Goal: Transaction & Acquisition: Download file/media

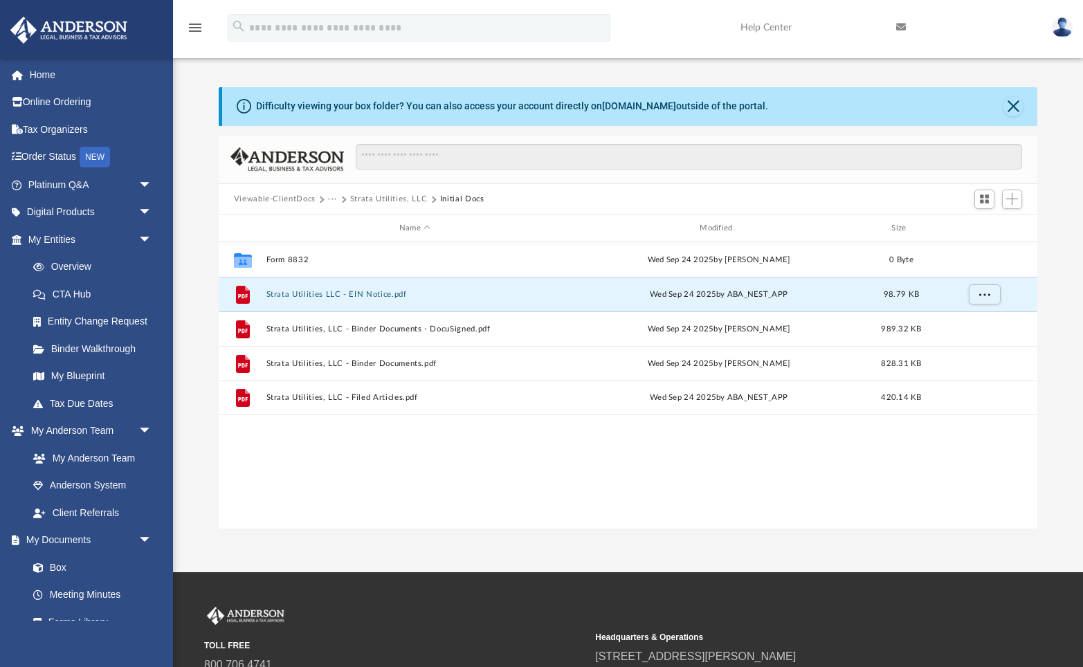
scroll to position [314, 818]
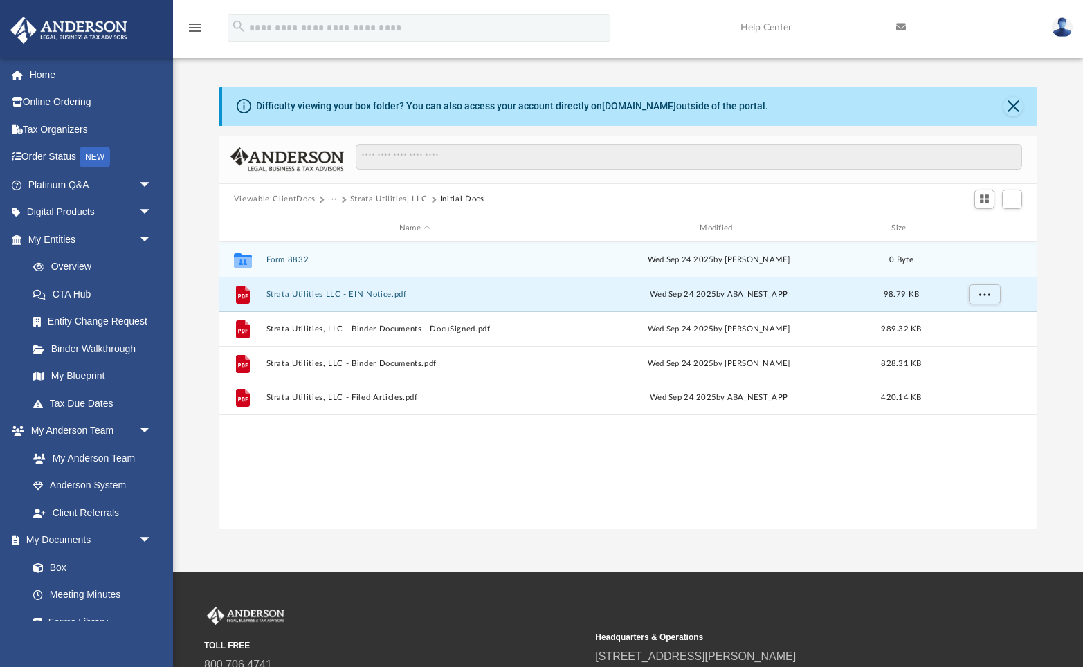
click at [273, 263] on button "Form 8832" at bounding box center [414, 259] width 297 height 9
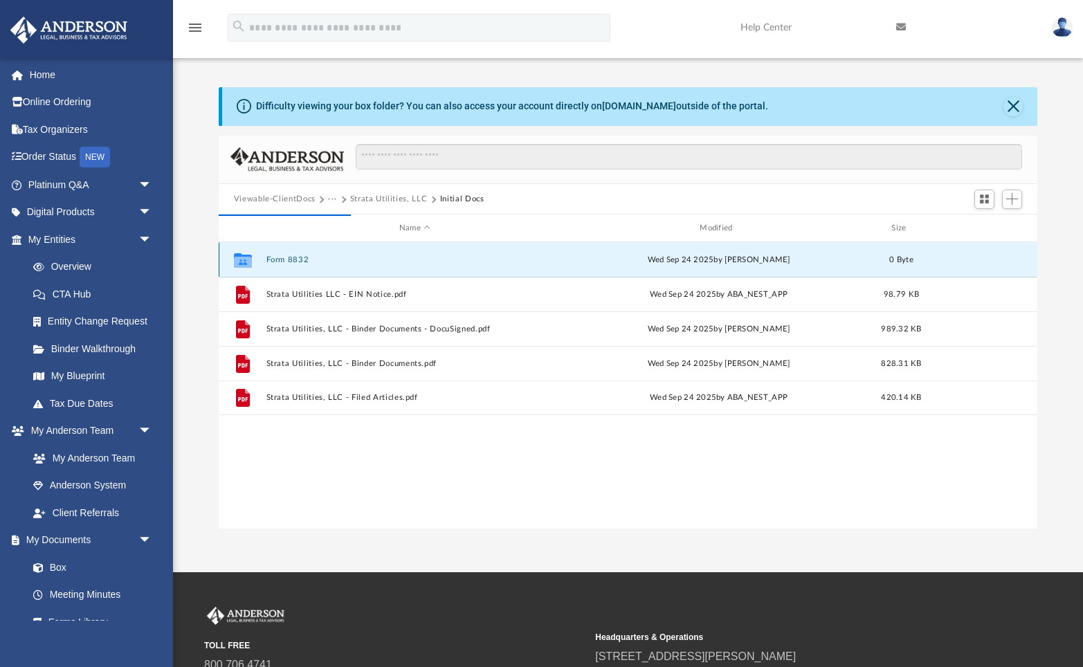
click at [285, 252] on div "Collaborated Folder Form 8832 [DATE] by [PERSON_NAME] 0 Byte" at bounding box center [628, 259] width 819 height 35
click at [238, 255] on icon "grid" at bounding box center [243, 260] width 18 height 15
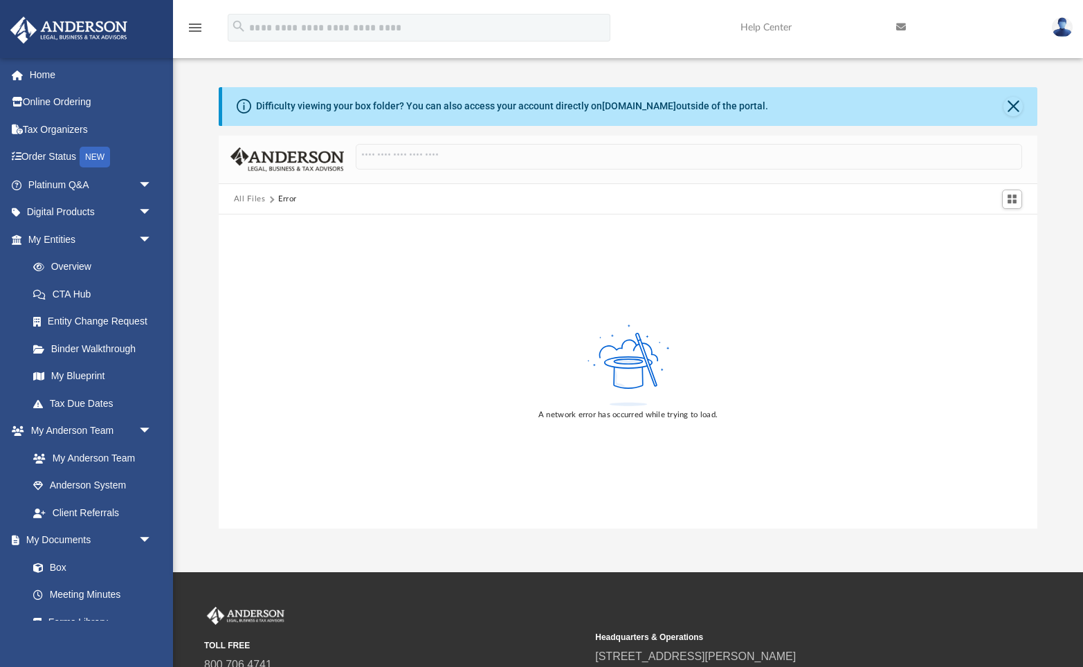
click at [1067, 30] on img at bounding box center [1061, 27] width 21 height 20
click at [1059, 24] on img at bounding box center [1061, 27] width 21 height 20
click at [248, 196] on button "All Files" at bounding box center [250, 199] width 32 height 12
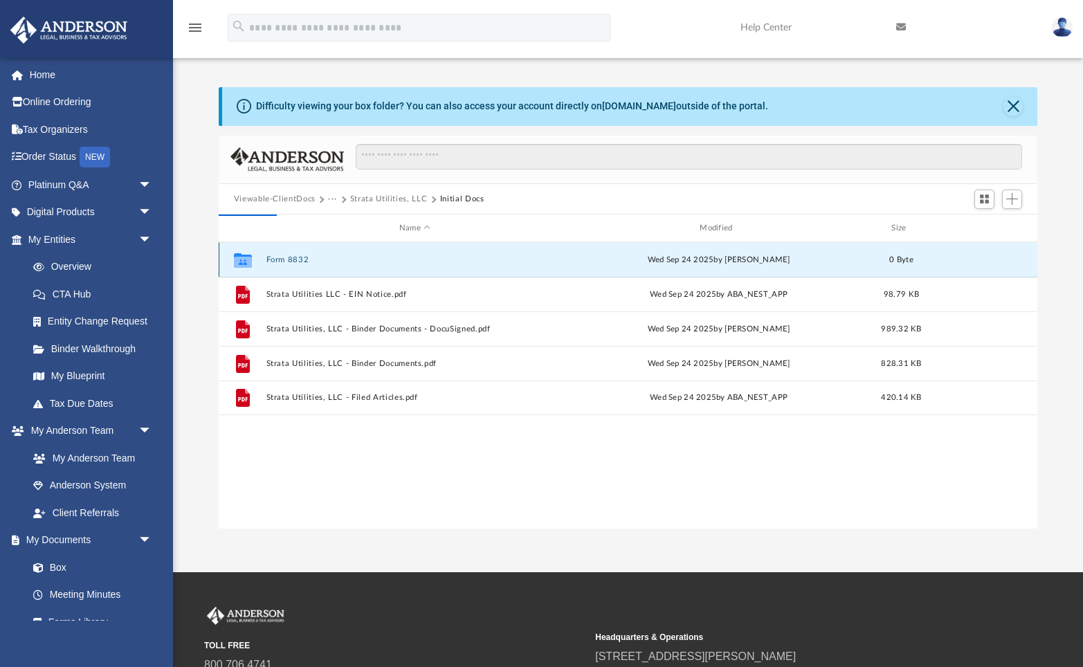
click at [290, 259] on button "Form 8832" at bounding box center [414, 259] width 297 height 9
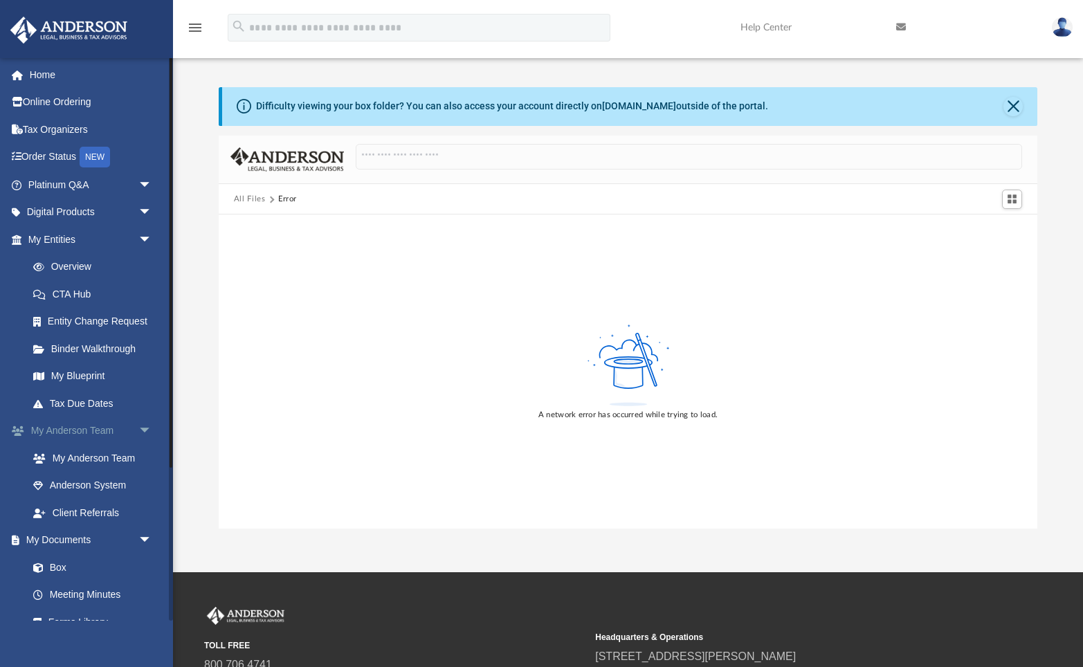
click at [73, 429] on link "My [PERSON_NAME] Team arrow_drop_down" at bounding box center [91, 431] width 163 height 28
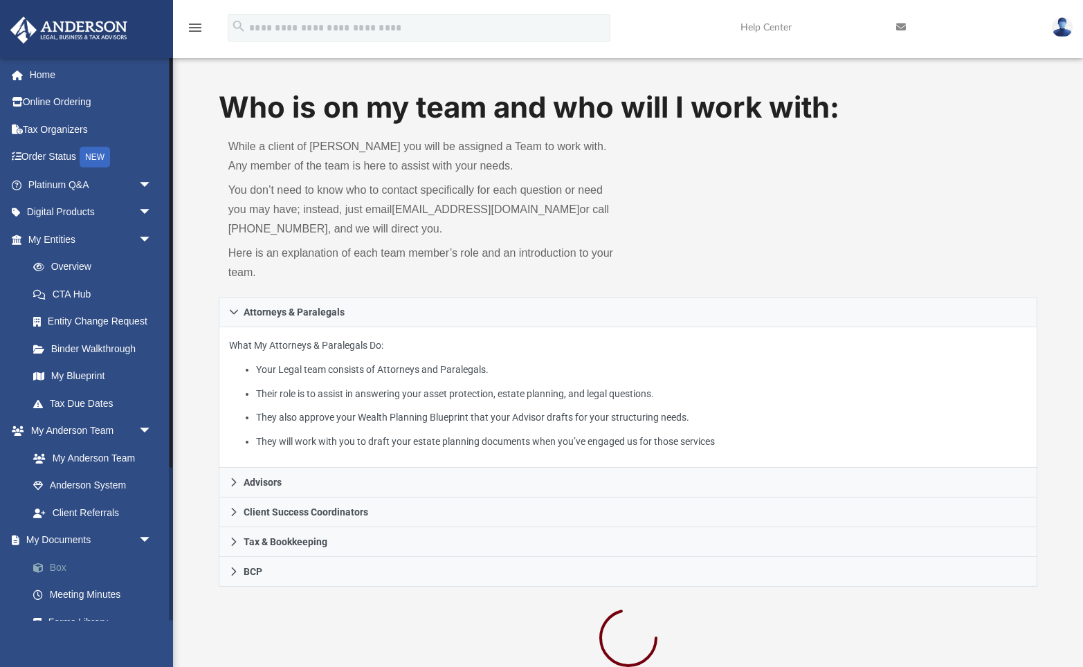
click at [57, 567] on link "Box" at bounding box center [96, 567] width 154 height 28
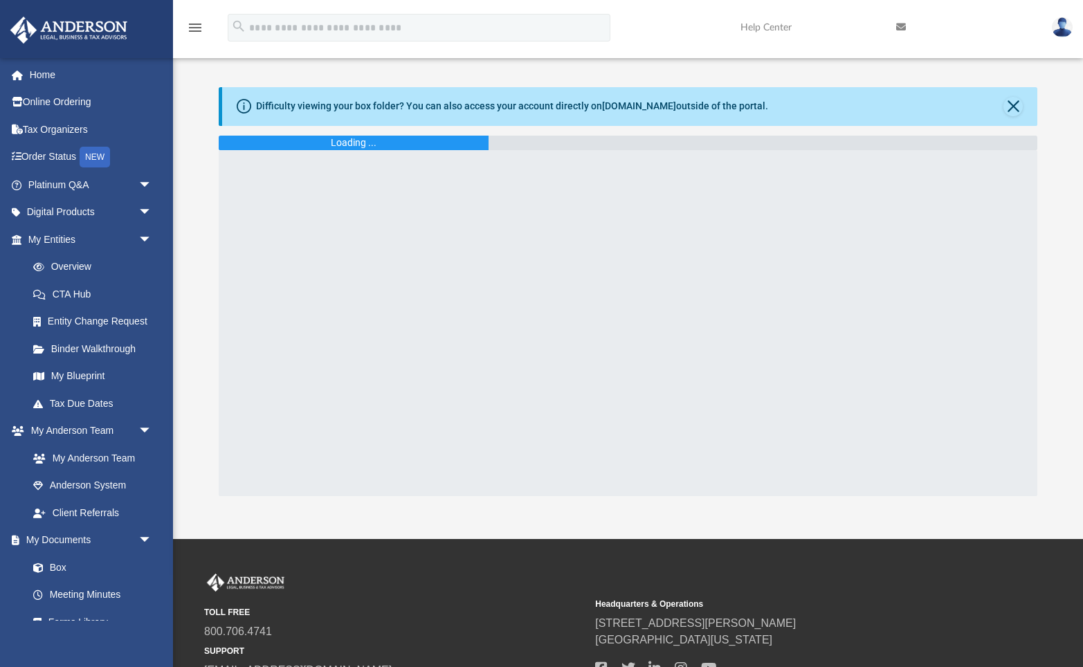
click at [62, 37] on img at bounding box center [68, 30] width 125 height 27
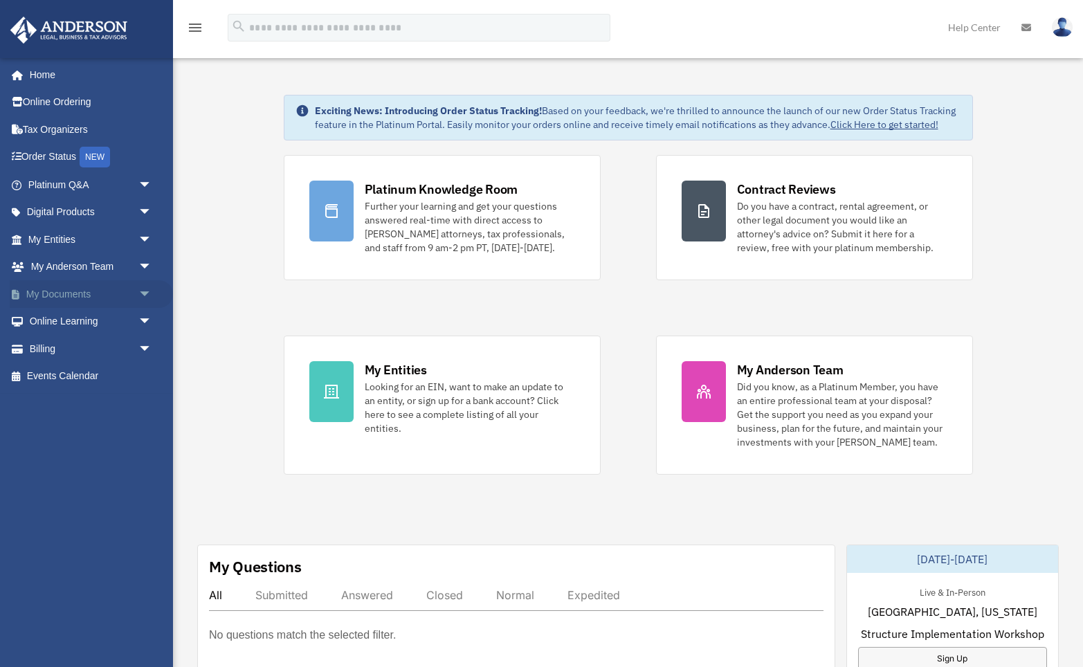
click at [70, 297] on link "My Documents arrow_drop_down" at bounding box center [91, 294] width 163 height 28
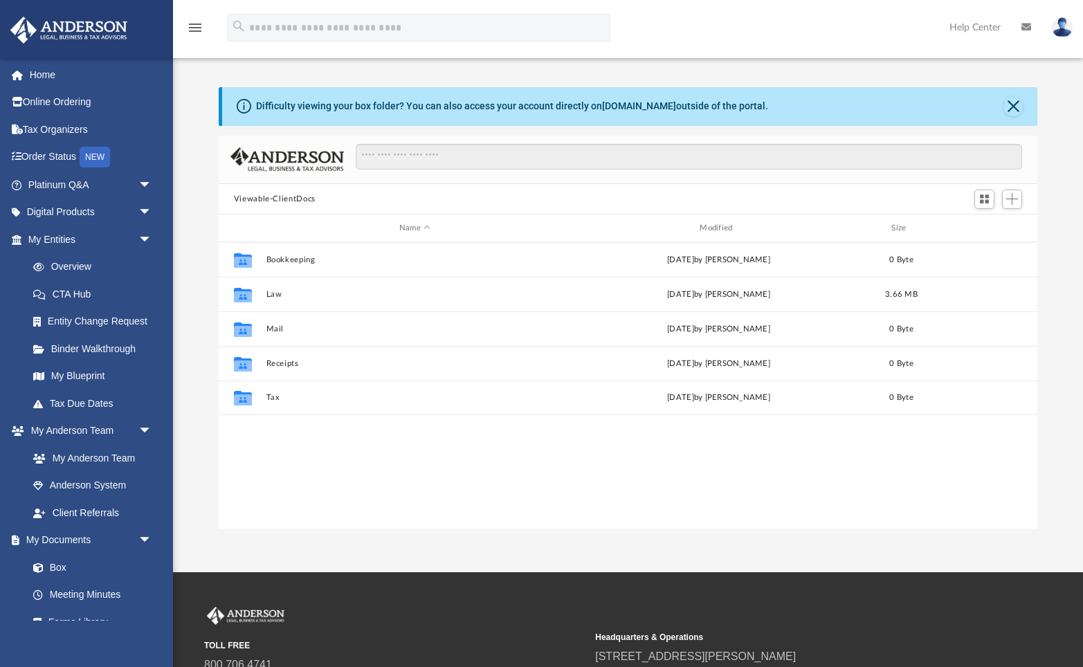
scroll to position [314, 818]
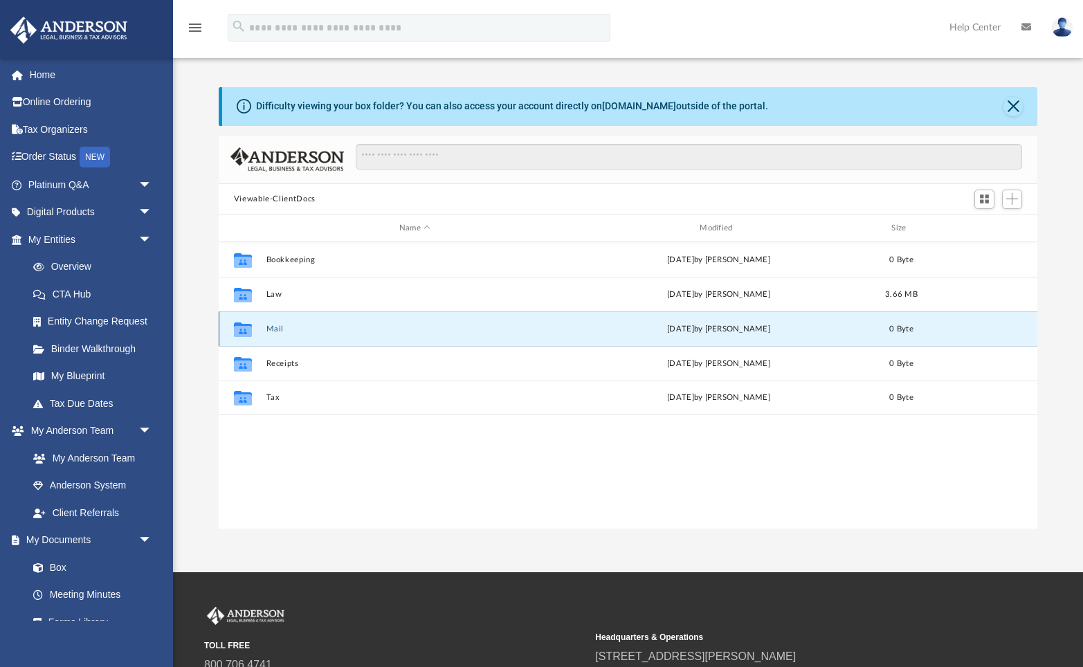
click at [273, 332] on button "Mail" at bounding box center [414, 328] width 297 height 9
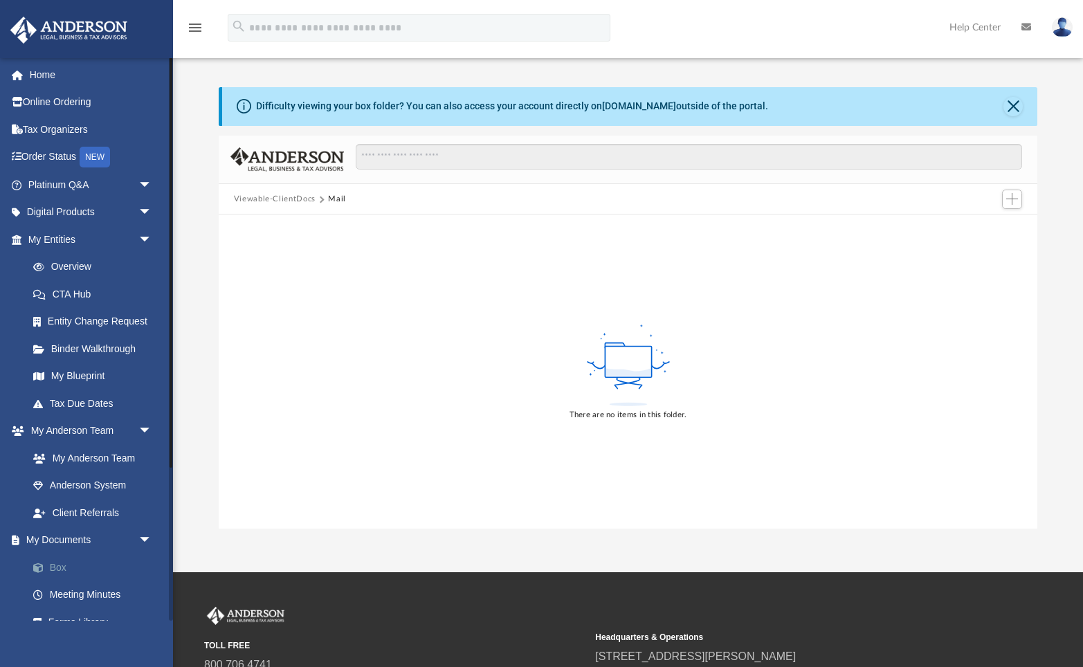
click at [58, 567] on link "Box" at bounding box center [96, 567] width 154 height 28
click at [44, 562] on link "Box" at bounding box center [96, 567] width 154 height 28
click at [1011, 107] on button "Close" at bounding box center [1012, 106] width 19 height 19
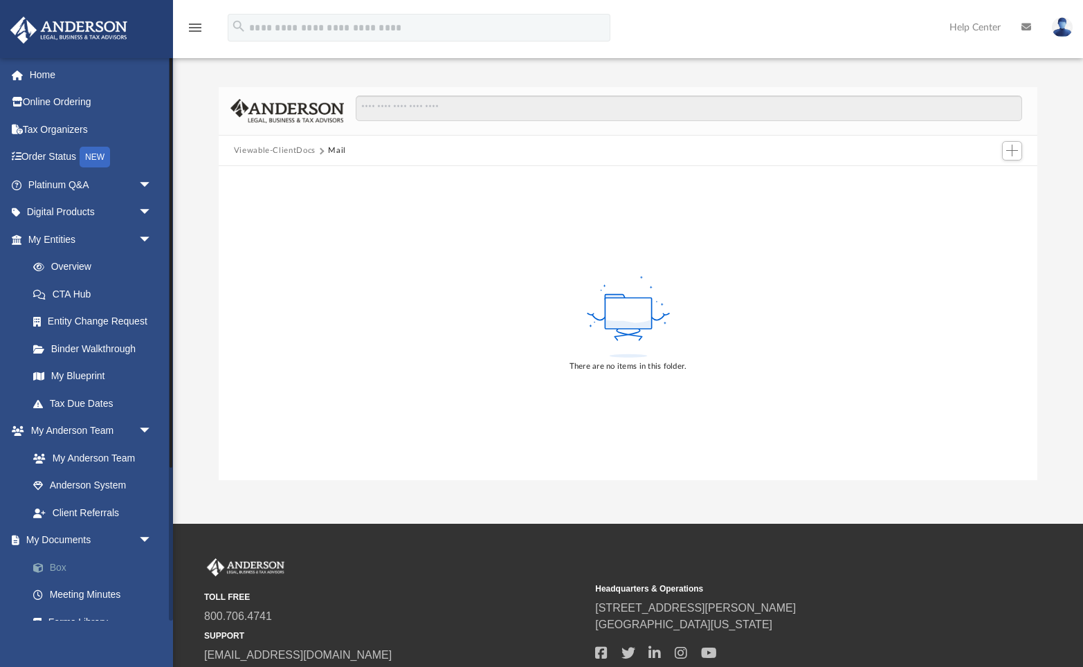
click at [62, 562] on link "Box" at bounding box center [96, 567] width 154 height 28
click at [273, 145] on button "Viewable-ClientDocs" at bounding box center [275, 151] width 82 height 12
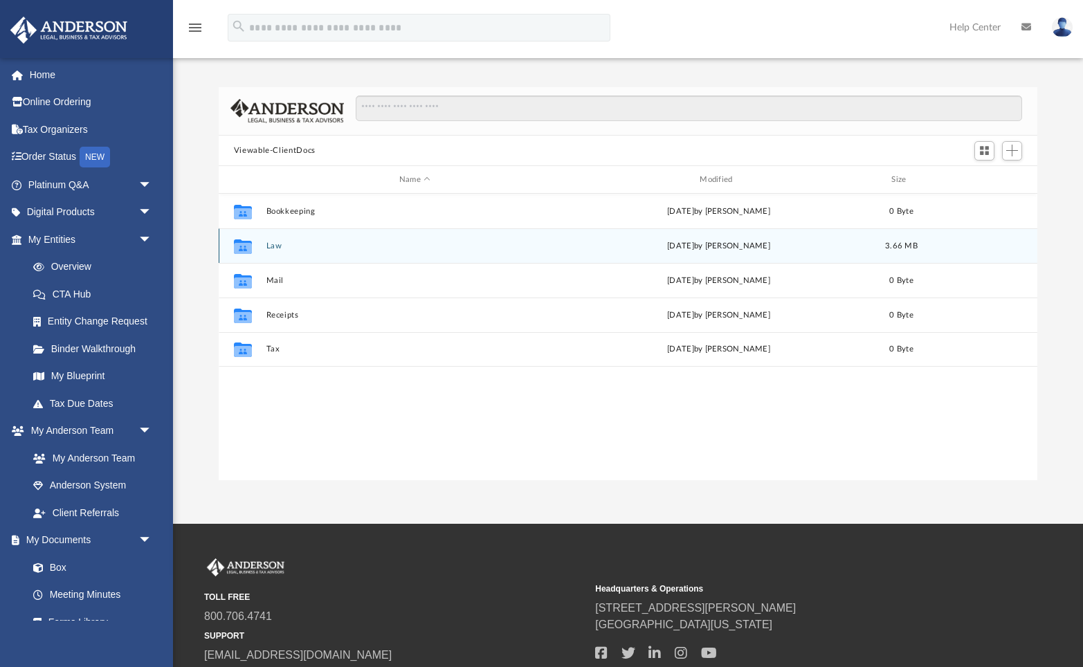
click at [274, 248] on button "Law" at bounding box center [414, 245] width 297 height 9
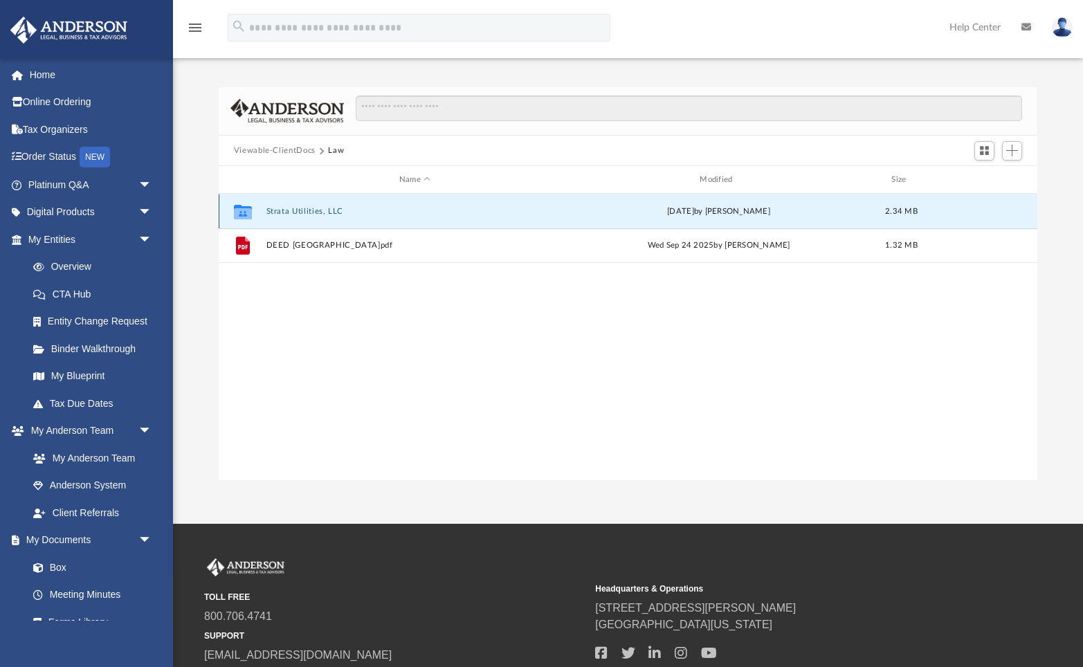
click at [284, 210] on button "Strata Utilities, LLC" at bounding box center [414, 211] width 297 height 9
click at [284, 210] on button "Initial Docs" at bounding box center [414, 211] width 297 height 9
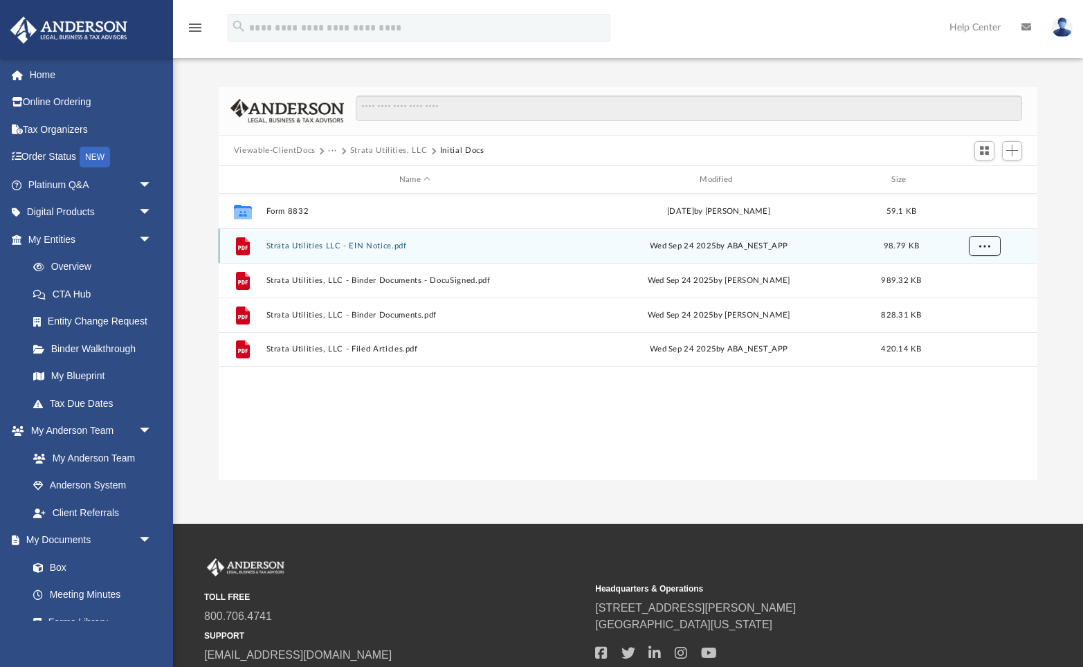
click at [983, 244] on span "More options" at bounding box center [983, 246] width 11 height 8
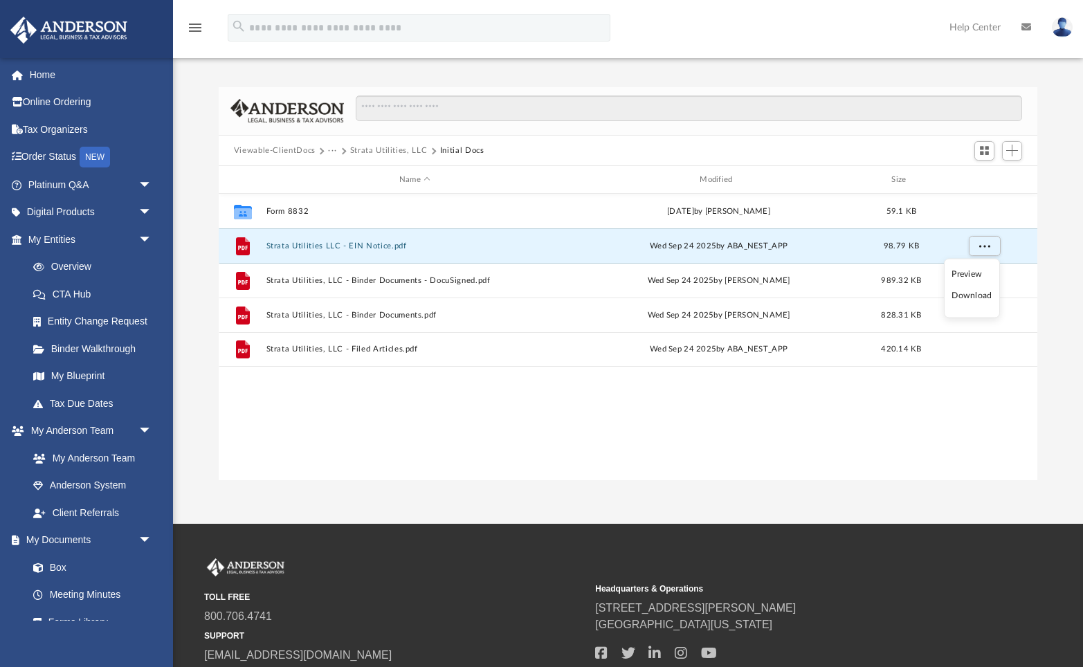
click at [968, 298] on li "Download" at bounding box center [971, 295] width 40 height 15
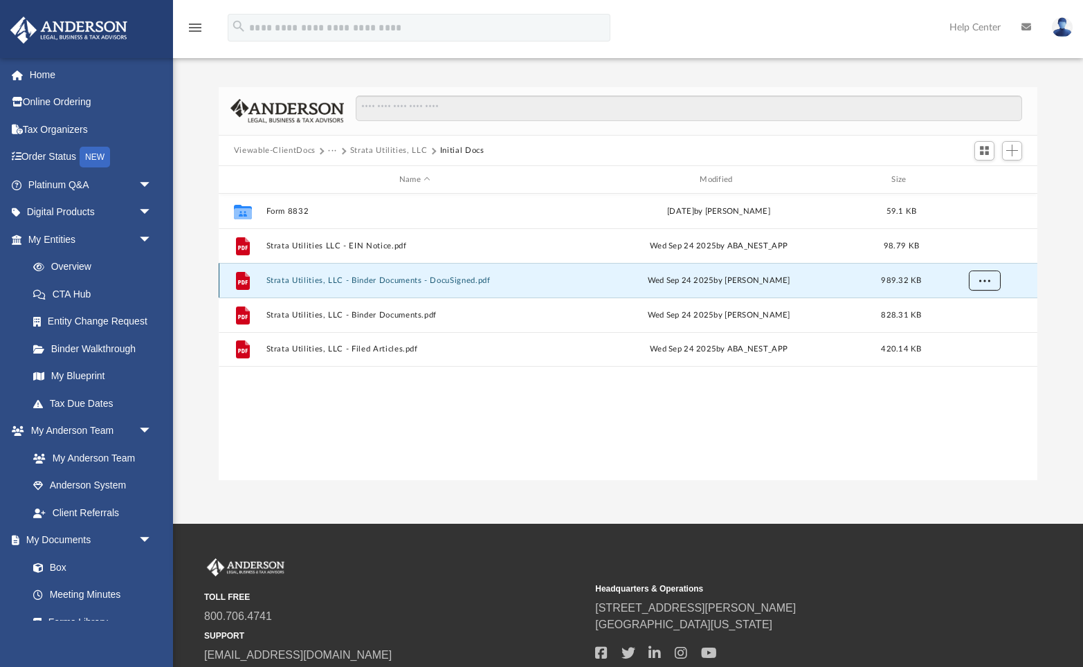
click at [986, 281] on span "More options" at bounding box center [983, 281] width 11 height 8
click at [964, 333] on li "Download" at bounding box center [971, 330] width 40 height 15
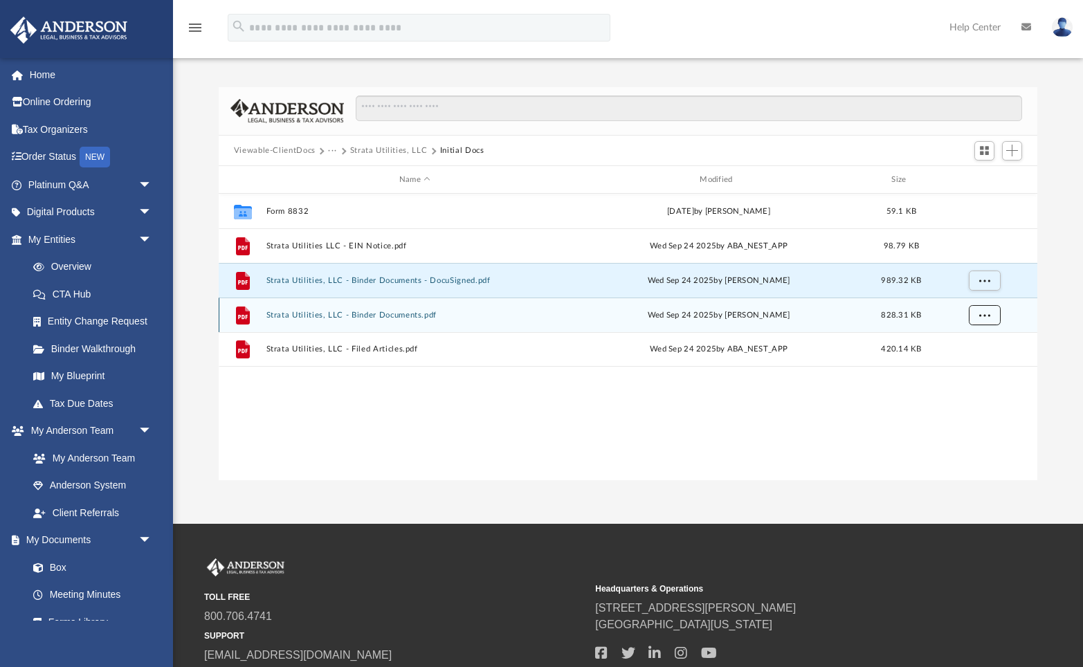
click at [987, 315] on span "More options" at bounding box center [983, 315] width 11 height 8
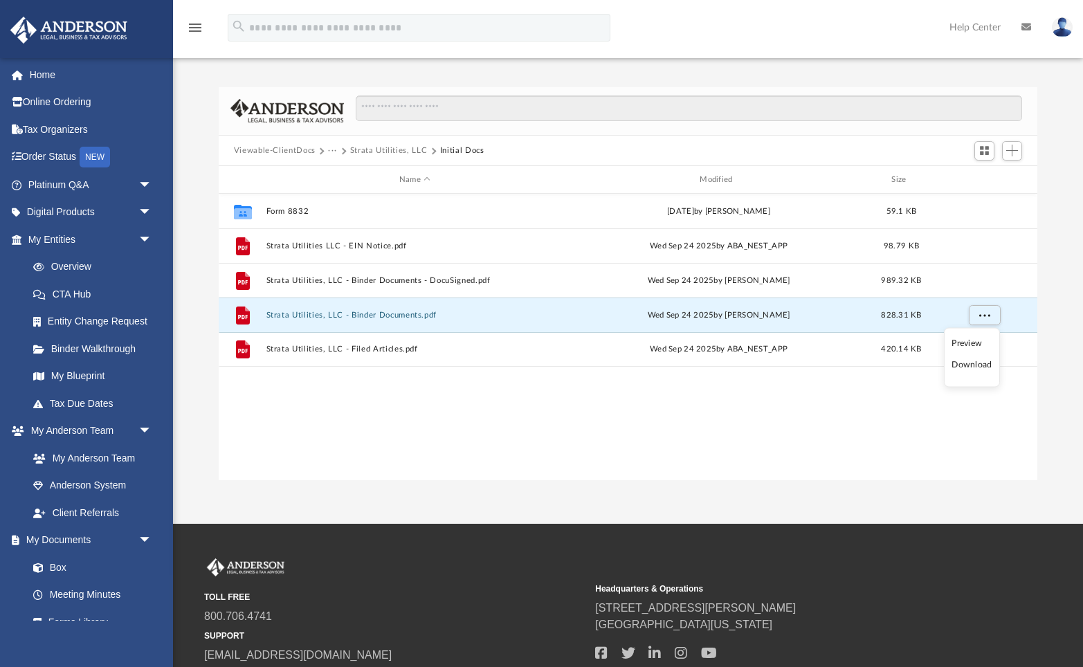
click at [969, 366] on li "Download" at bounding box center [971, 365] width 40 height 15
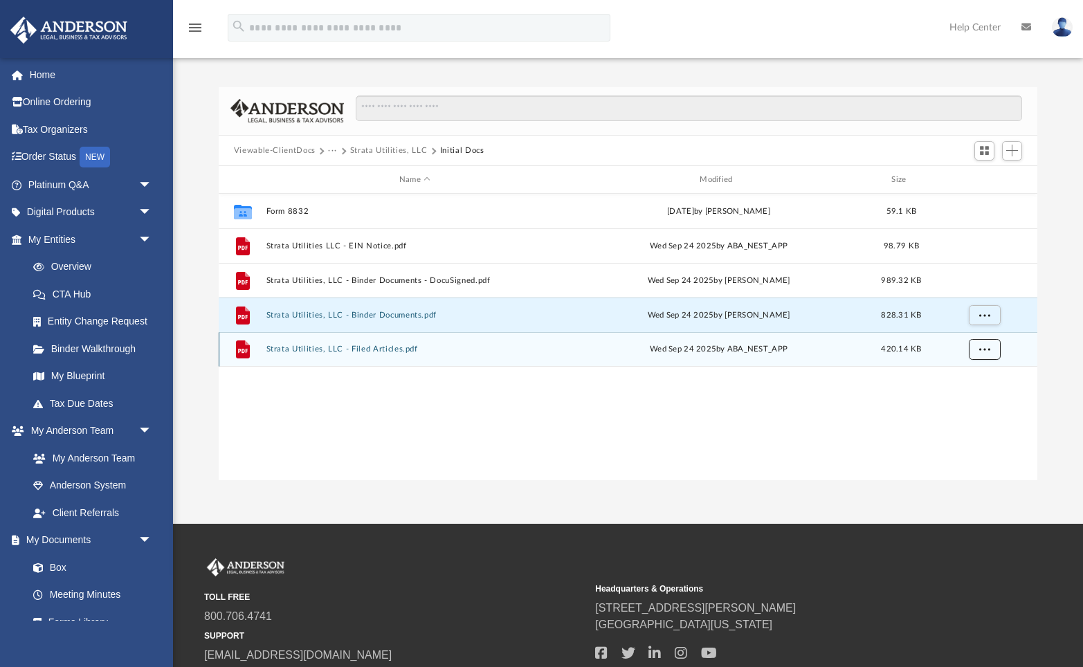
click at [982, 348] on span "More options" at bounding box center [983, 349] width 11 height 8
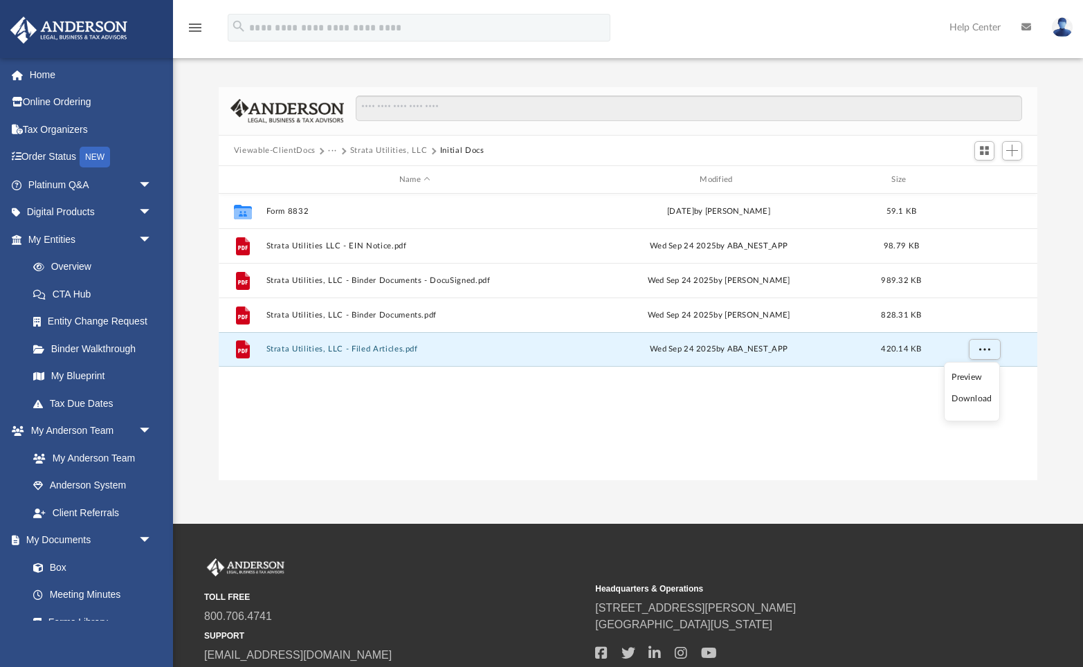
click at [963, 402] on li "Download" at bounding box center [971, 399] width 40 height 15
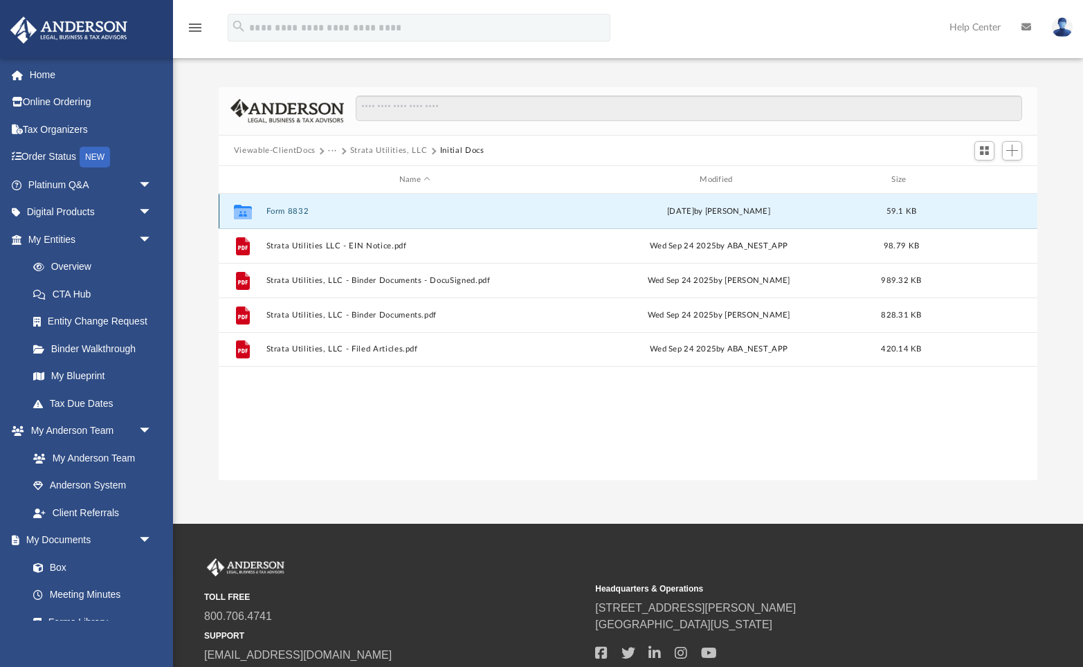
click at [295, 207] on button "Form 8832" at bounding box center [414, 211] width 297 height 9
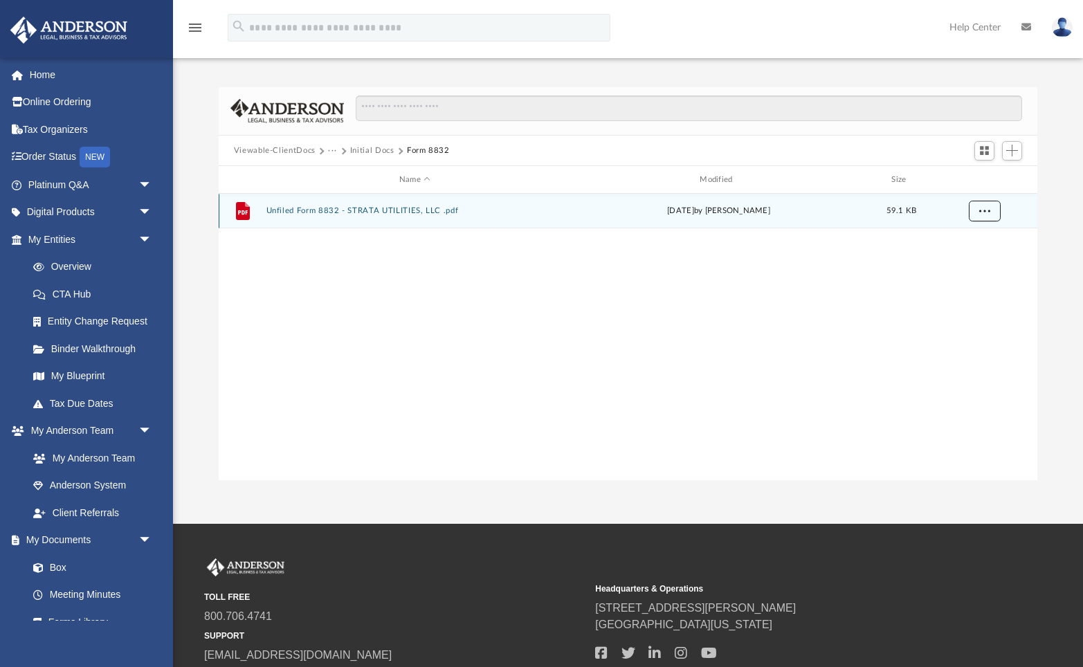
click at [981, 208] on span "More options" at bounding box center [983, 211] width 11 height 8
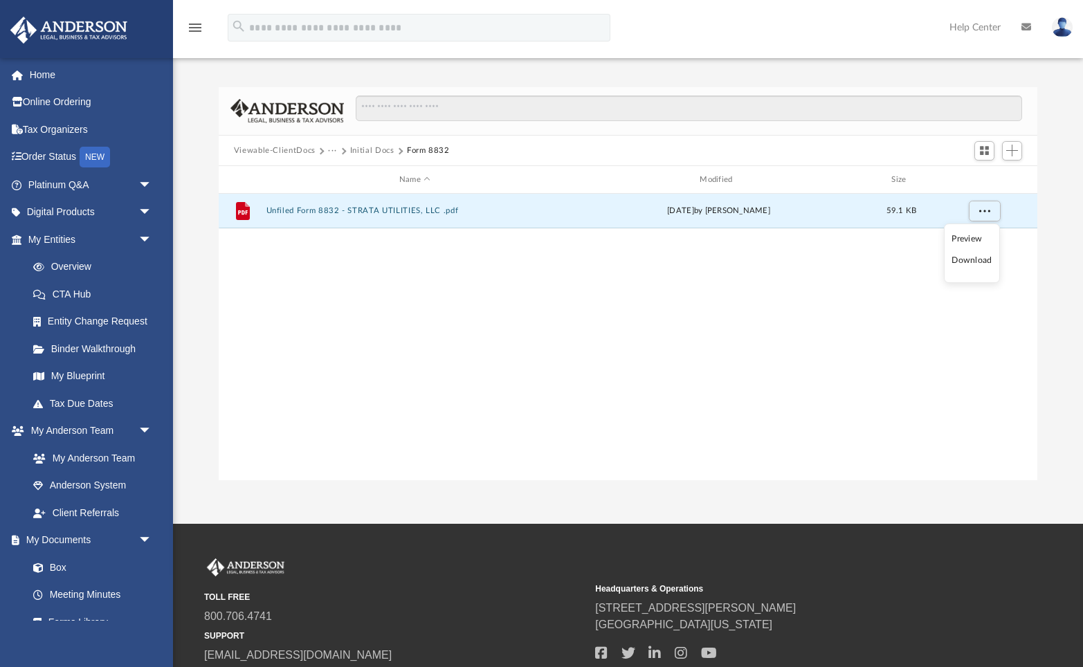
click at [971, 262] on li "Download" at bounding box center [971, 260] width 40 height 15
